Goal: Transaction & Acquisition: Purchase product/service

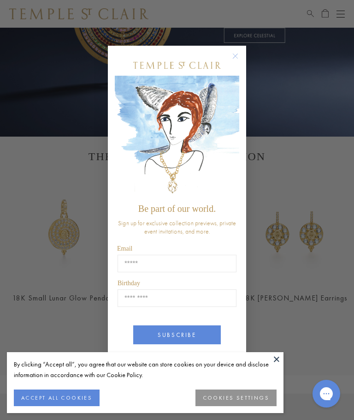
scroll to position [239, 0]
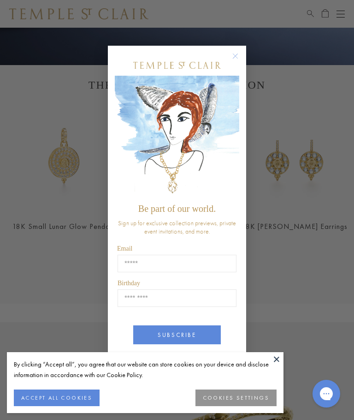
click at [238, 62] on circle "Close dialog" at bounding box center [235, 56] width 11 height 11
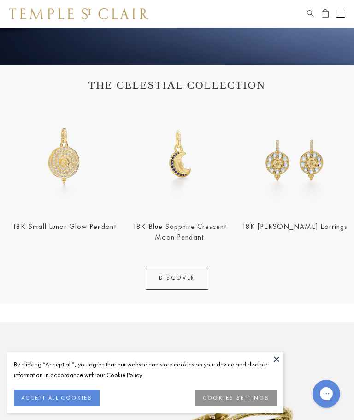
click at [191, 275] on link "DISCOVER" at bounding box center [177, 278] width 63 height 24
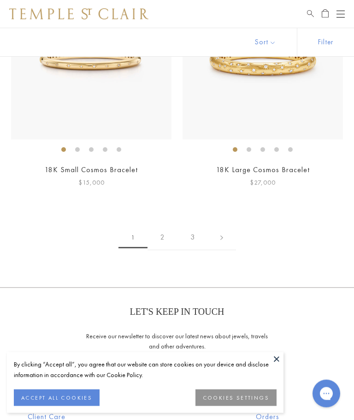
scroll to position [5133, 0]
click at [228, 225] on link at bounding box center [222, 237] width 29 height 25
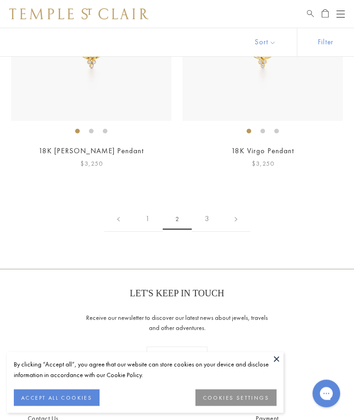
scroll to position [4456, 0]
click at [241, 208] on link at bounding box center [236, 218] width 29 height 25
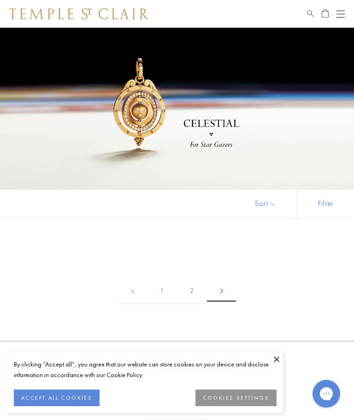
click at [343, 10] on button "Open navigation" at bounding box center [341, 13] width 8 height 11
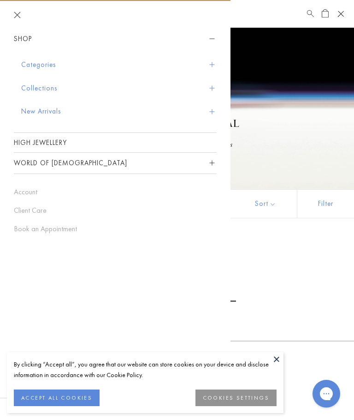
click at [49, 87] on button "Collections" at bounding box center [119, 89] width 196 height 24
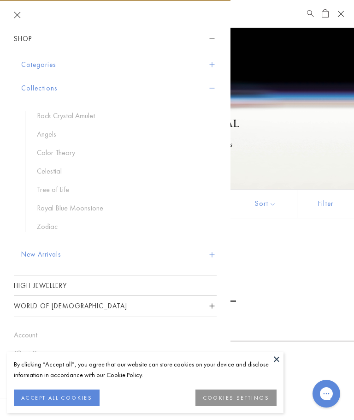
click at [55, 134] on link "Angels" at bounding box center [122, 134] width 171 height 10
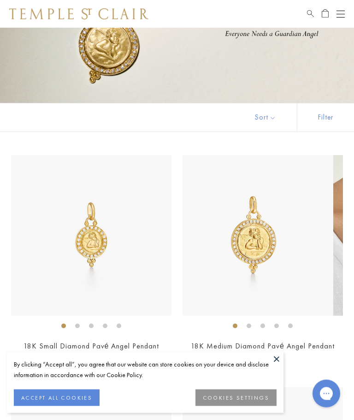
scroll to position [86, 0]
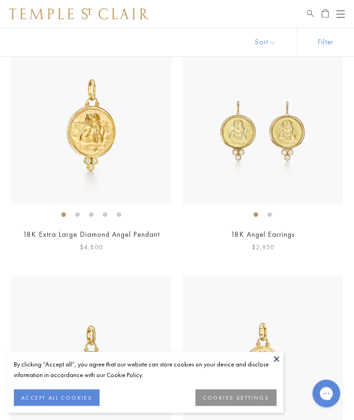
click at [282, 230] on link "18K Angel Earrings" at bounding box center [263, 235] width 64 height 10
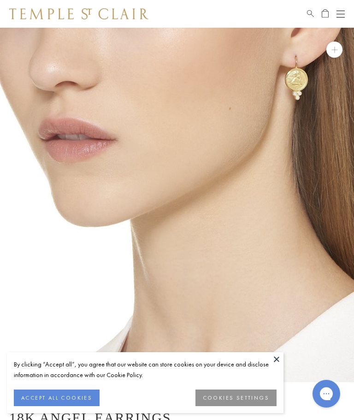
click at [204, 413] on h1 "18K Angel Earrings" at bounding box center [177, 418] width 336 height 16
